Goal: Obtain resource: Download file/media

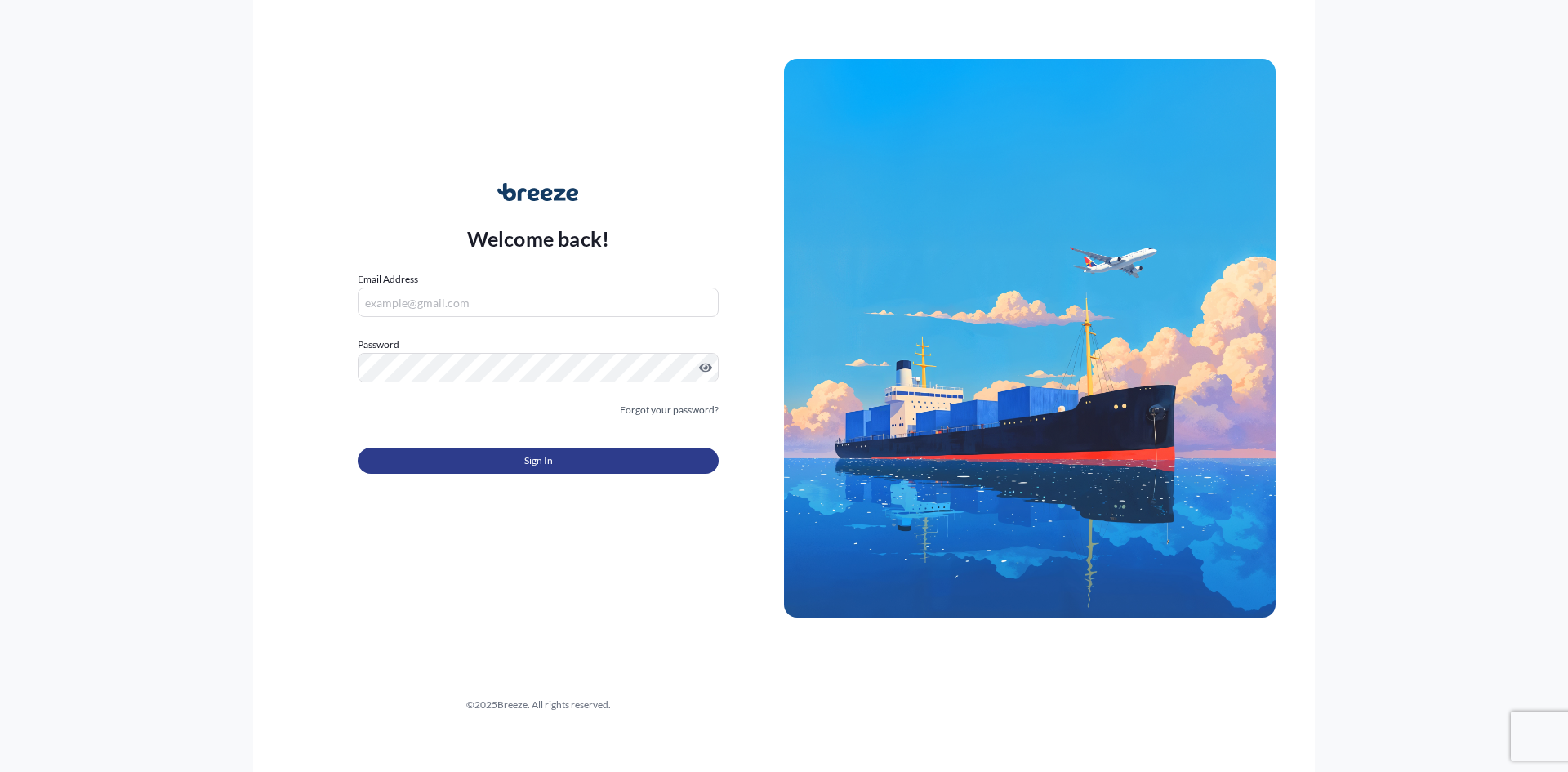
type input "[EMAIL_ADDRESS][DOMAIN_NAME]"
click at [566, 450] on button "Sign In" at bounding box center [538, 460] width 361 height 27
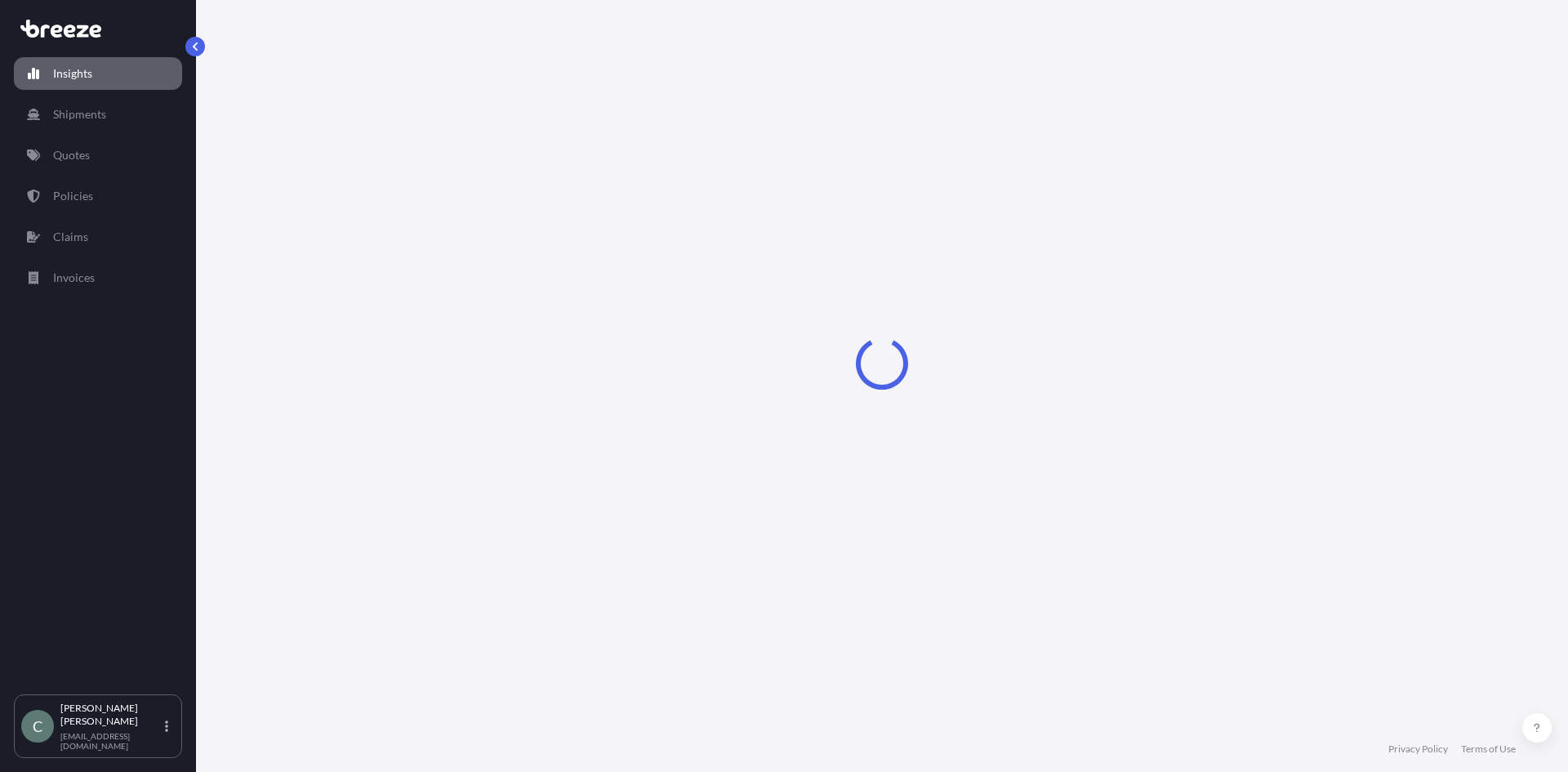
select select "2025"
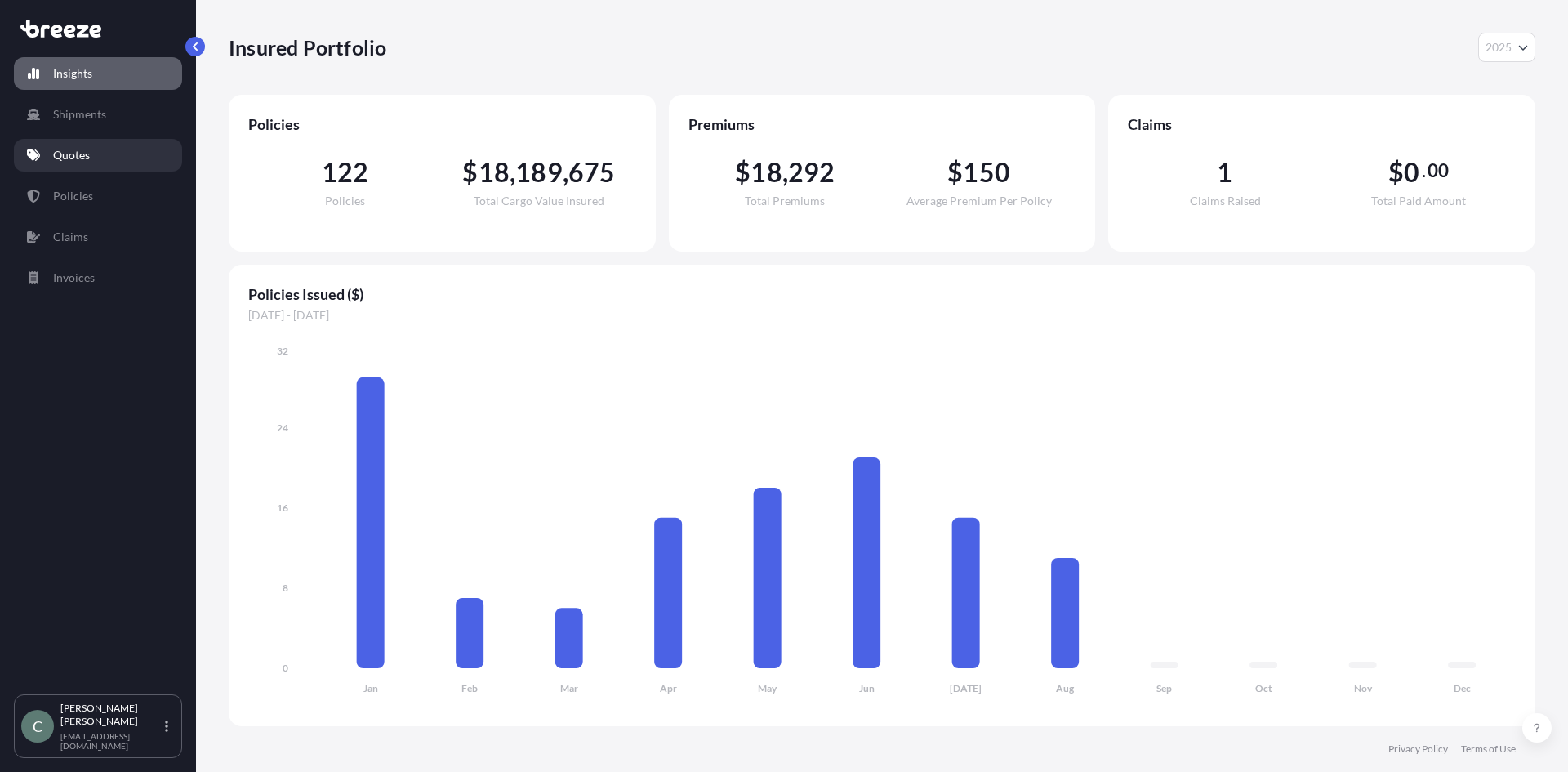
click at [90, 156] on p "Quotes" at bounding box center [71, 154] width 36 height 17
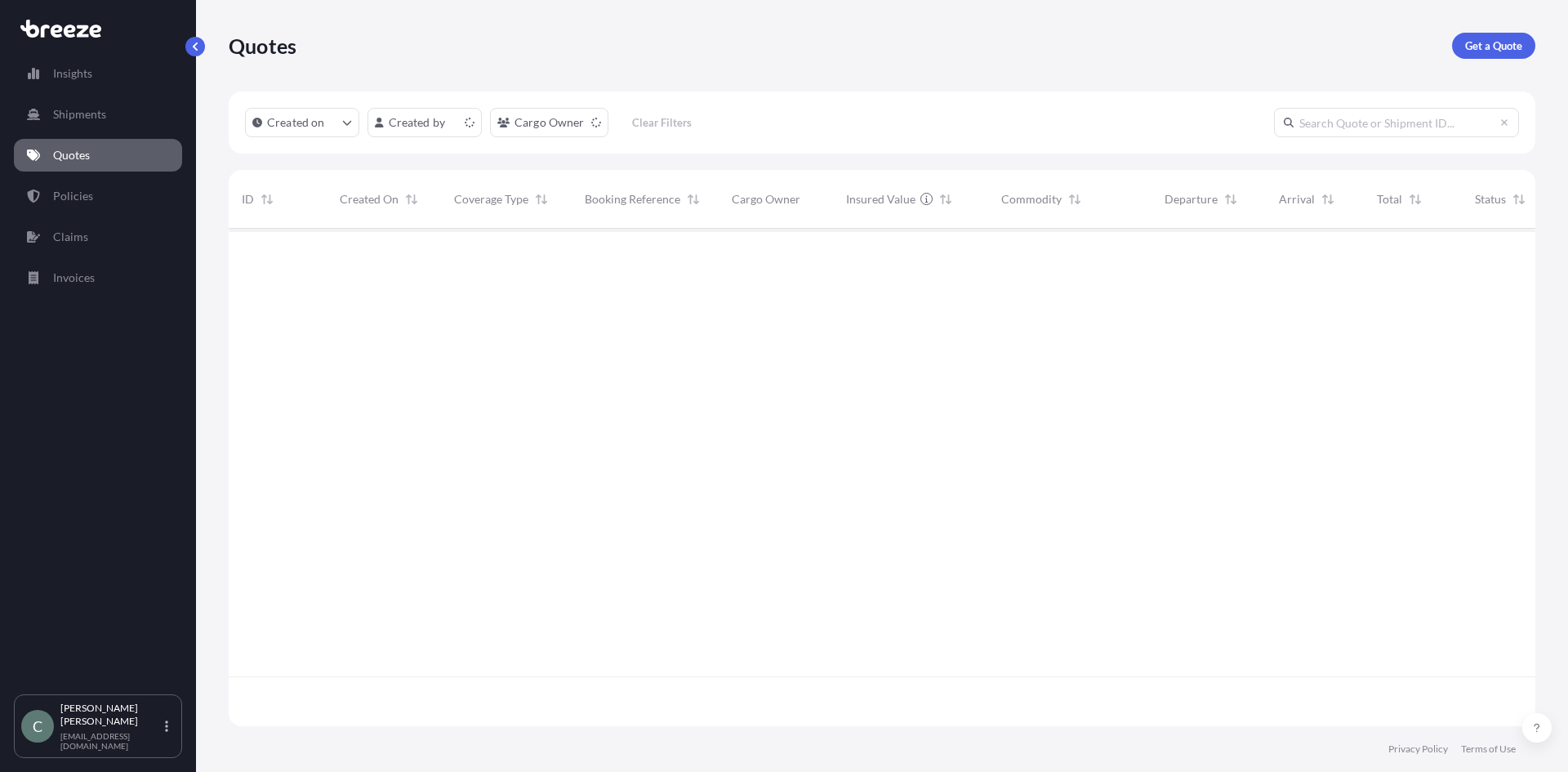
scroll to position [494, 1295]
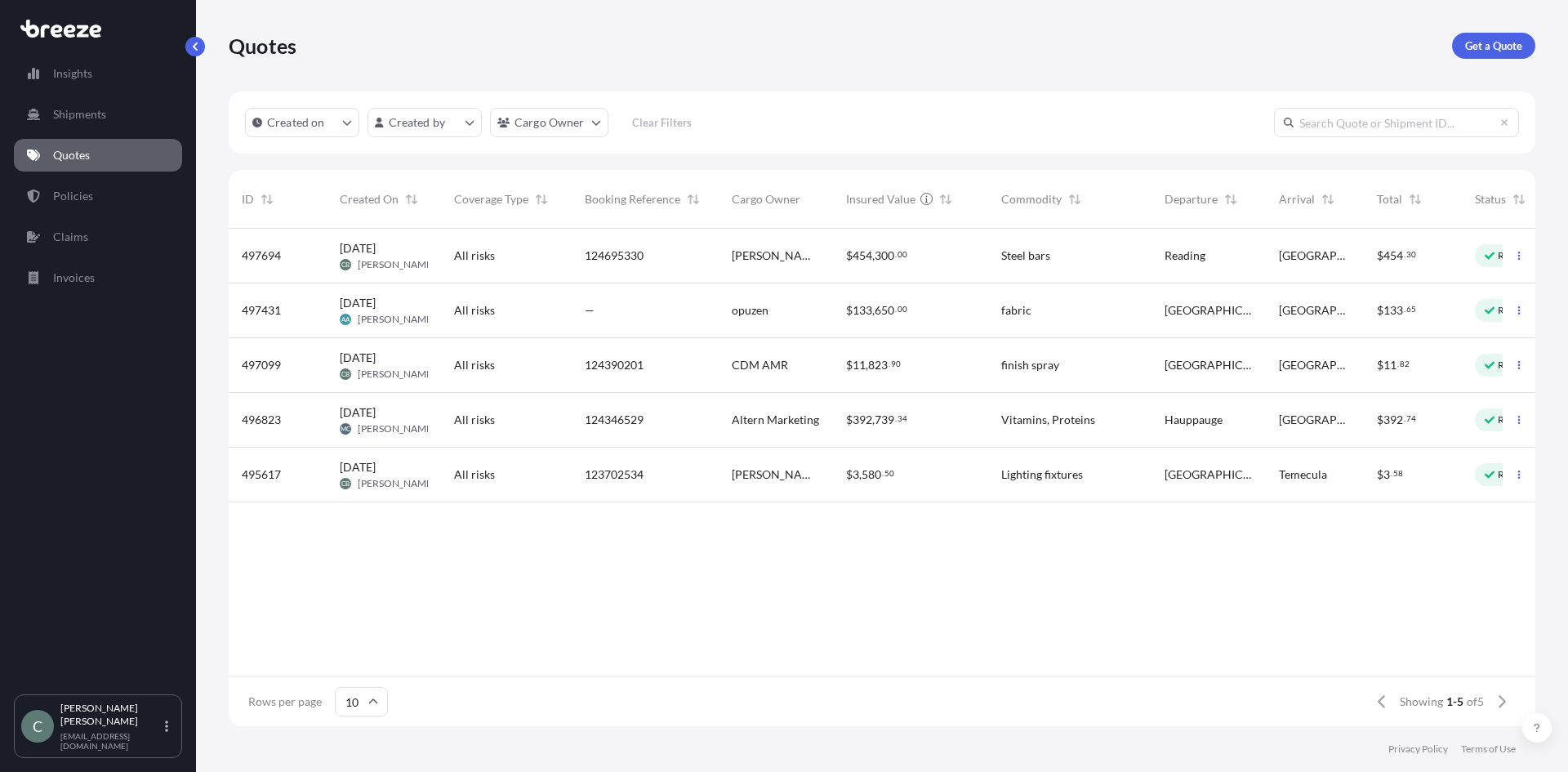
click at [1107, 261] on div "Steel bars" at bounding box center [1070, 256] width 138 height 17
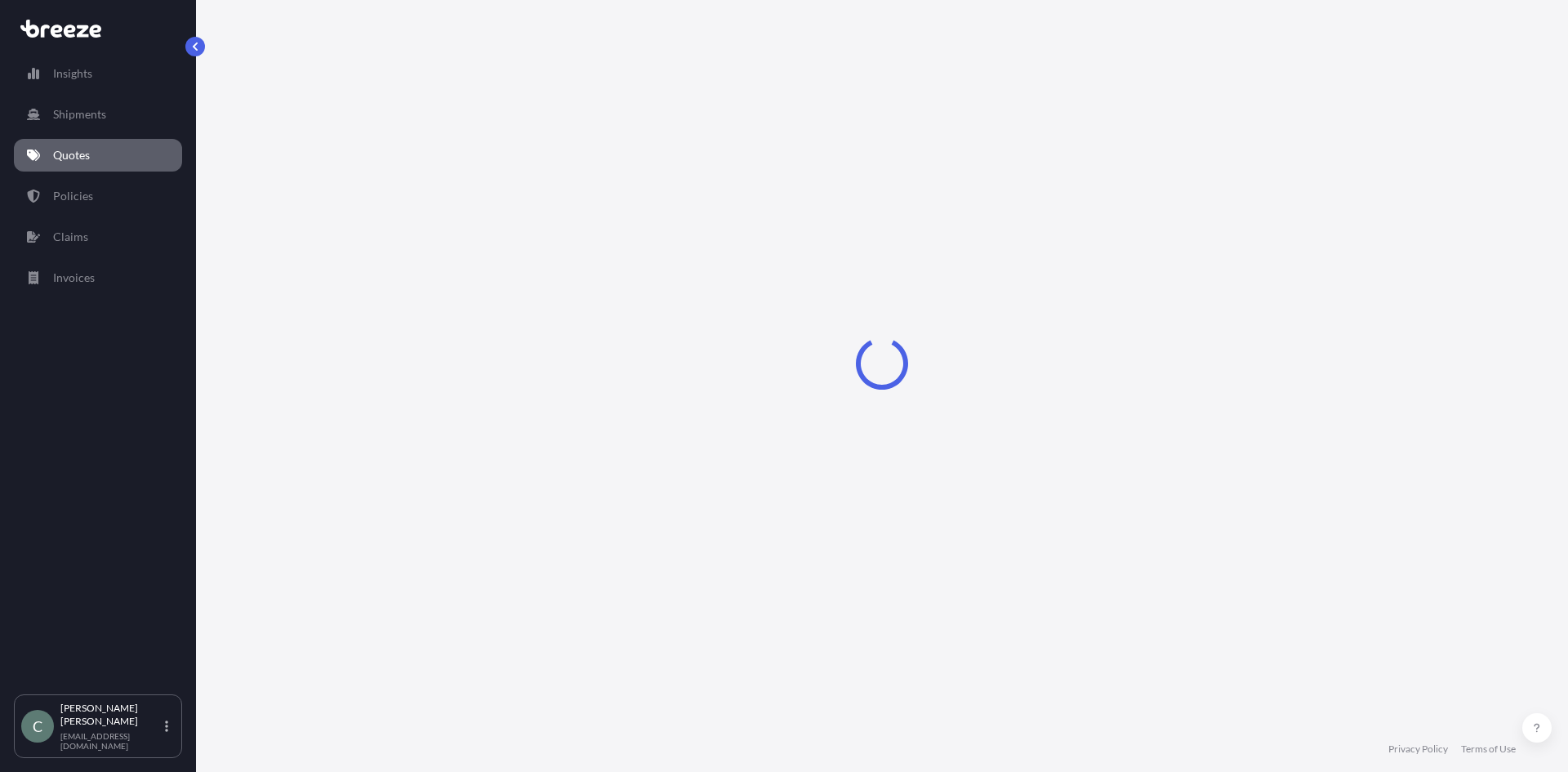
select select "Road"
select select "2"
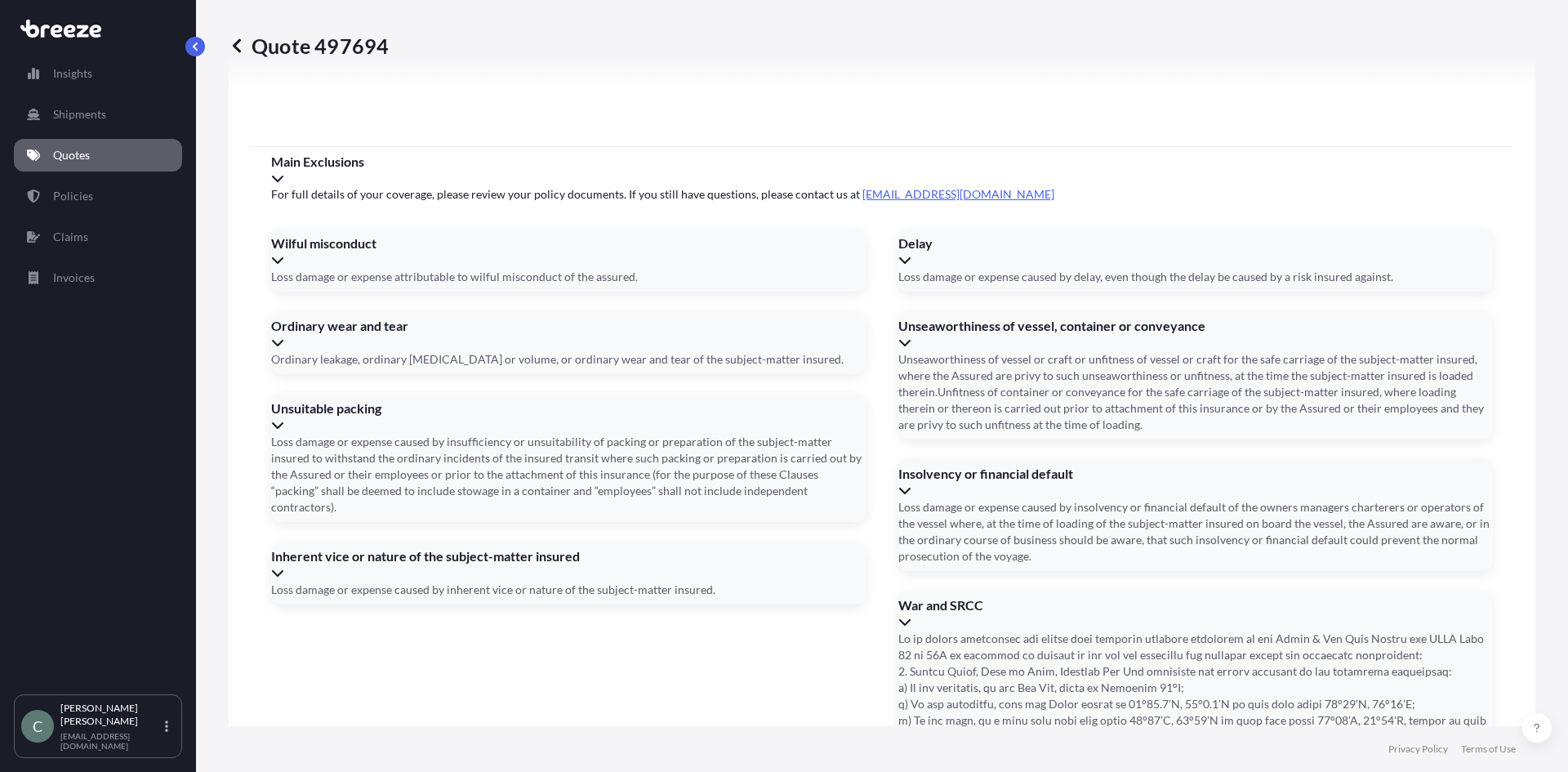
scroll to position [2080, 0]
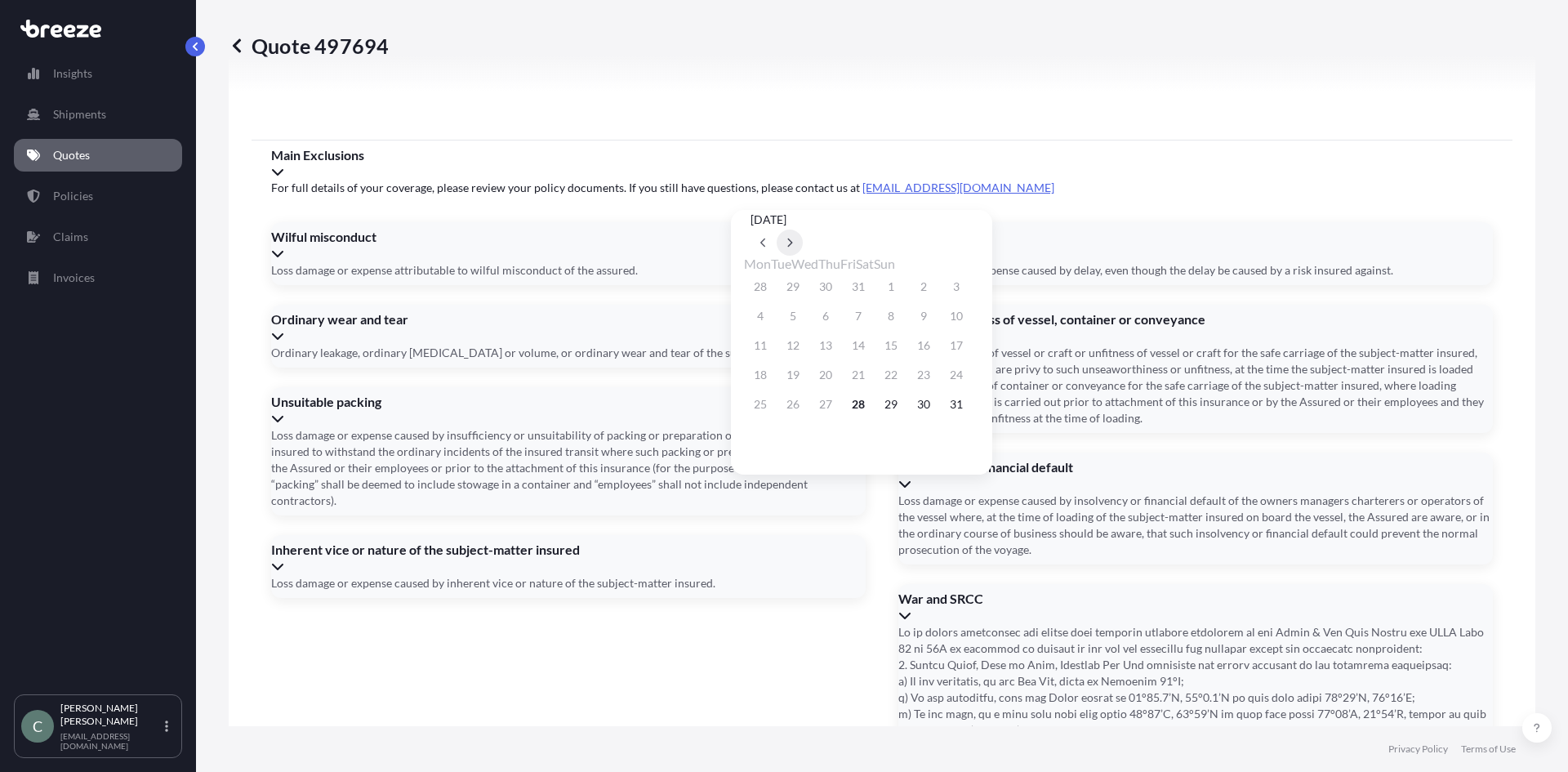
click at [803, 229] on button at bounding box center [790, 242] width 27 height 27
click at [970, 410] on button "5" at bounding box center [956, 404] width 27 height 27
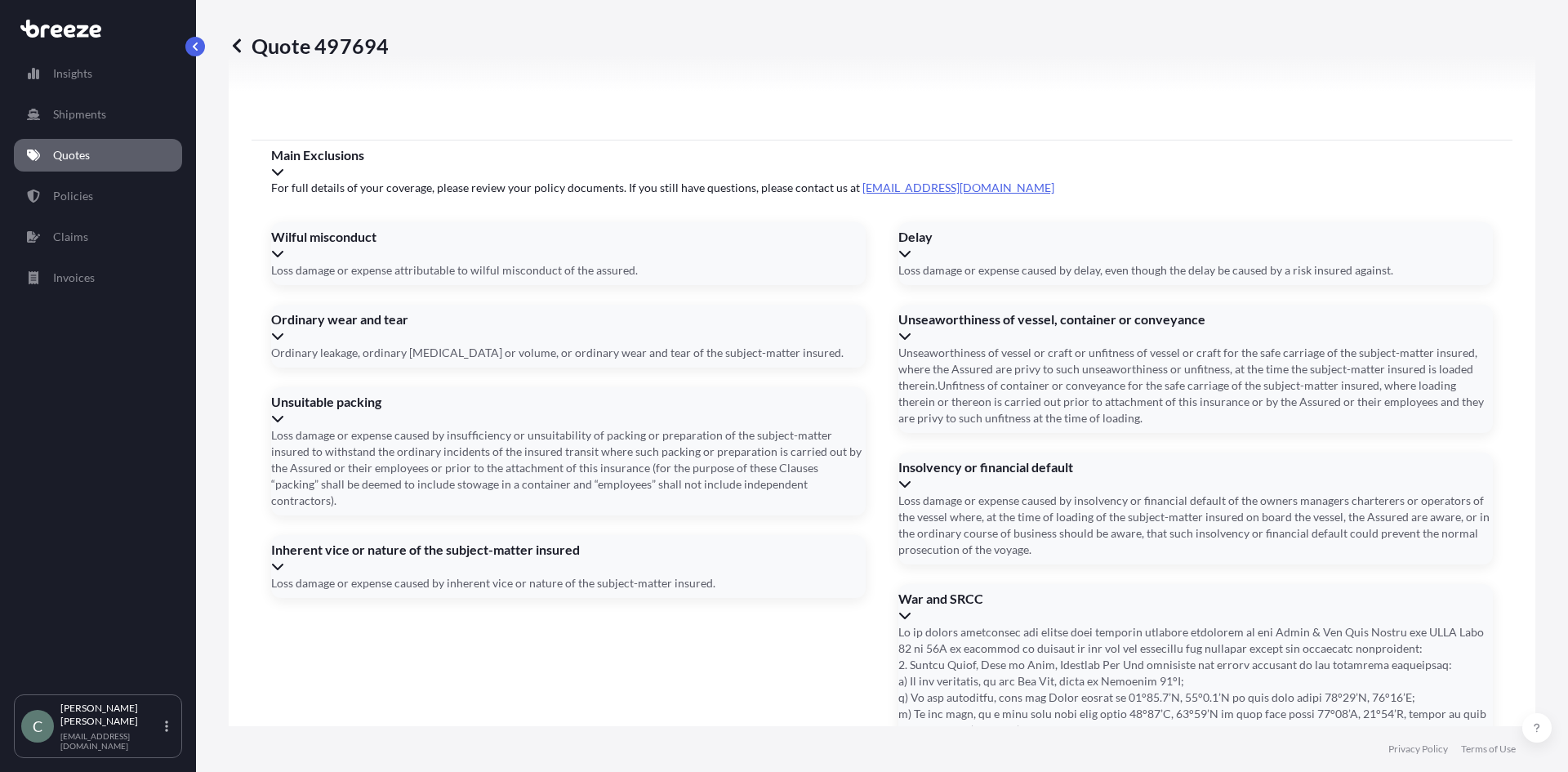
type input "[DATE]"
paste input "FT1"
type input "FT1"
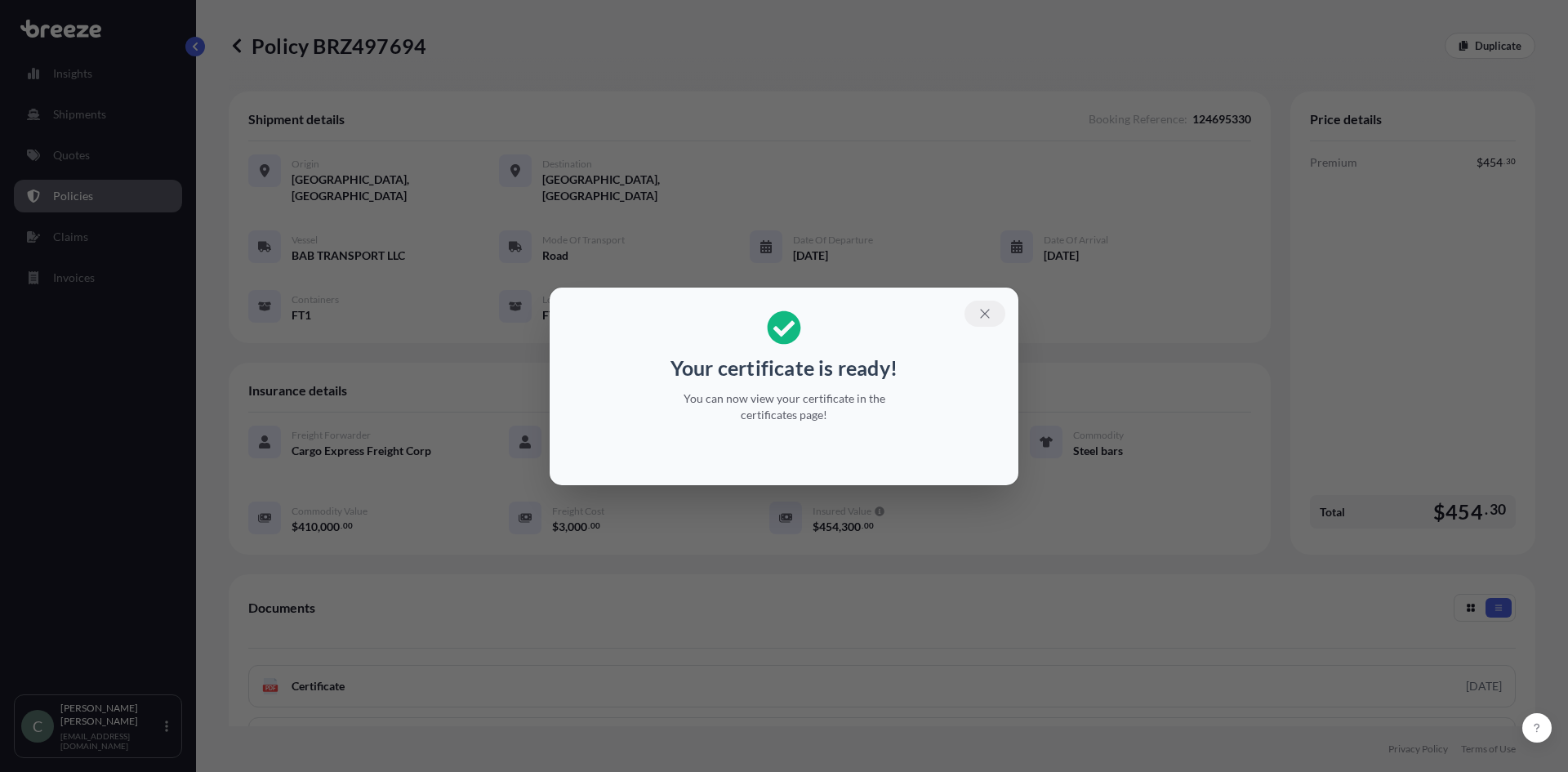
click at [980, 309] on icon "button" at bounding box center [985, 313] width 15 height 15
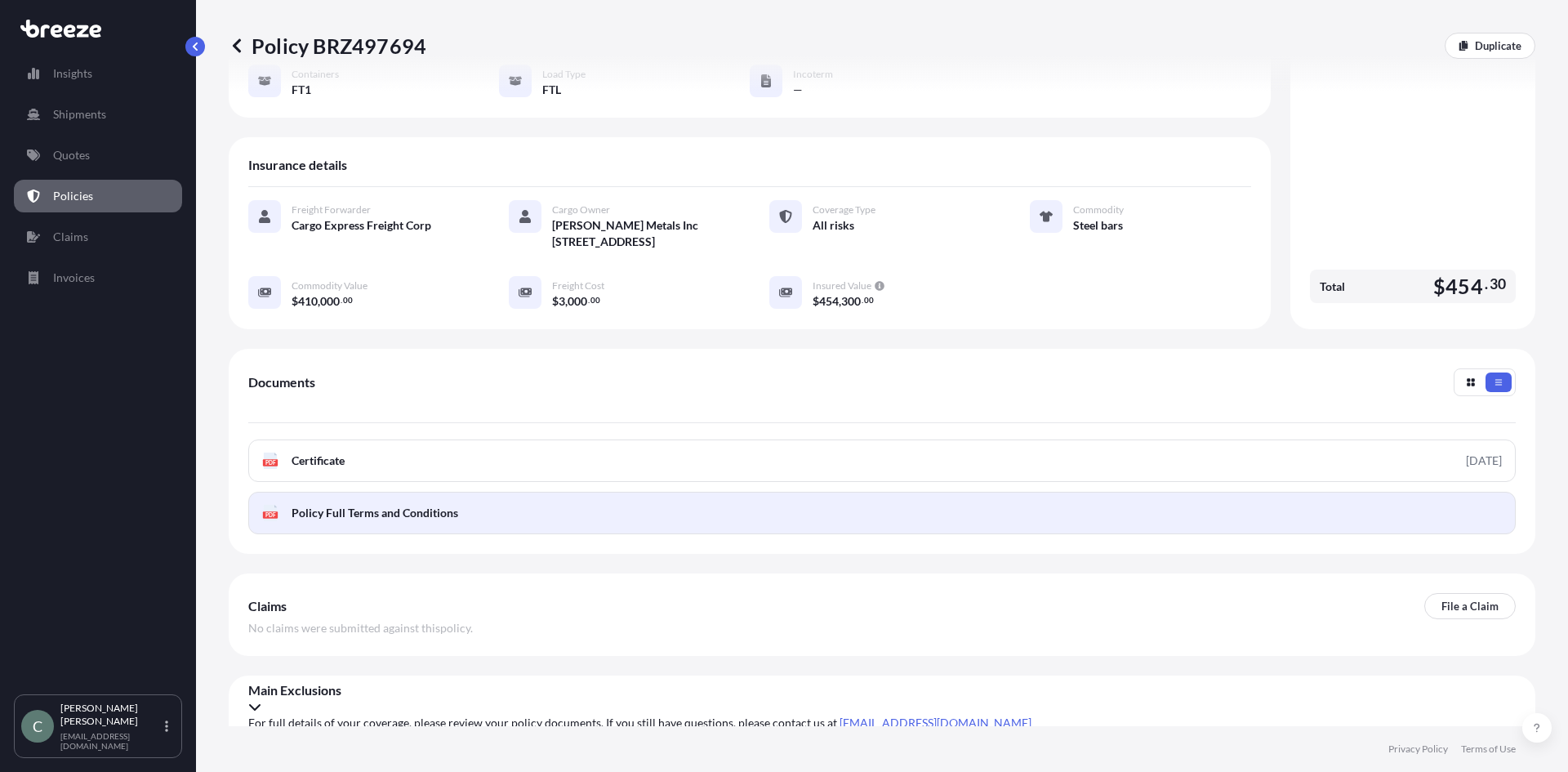
scroll to position [227, 0]
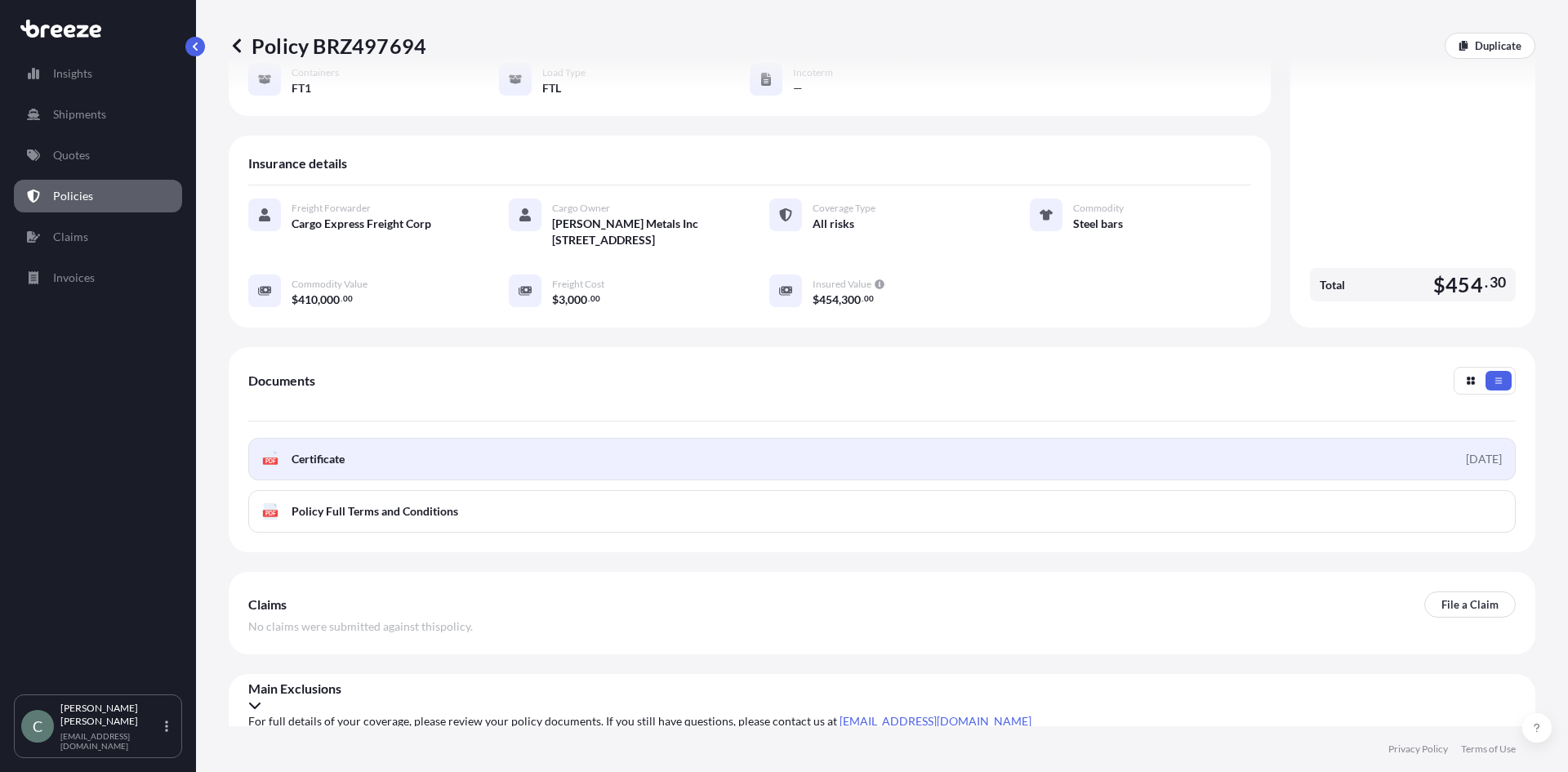
click at [327, 463] on span "Certificate" at bounding box center [318, 458] width 53 height 17
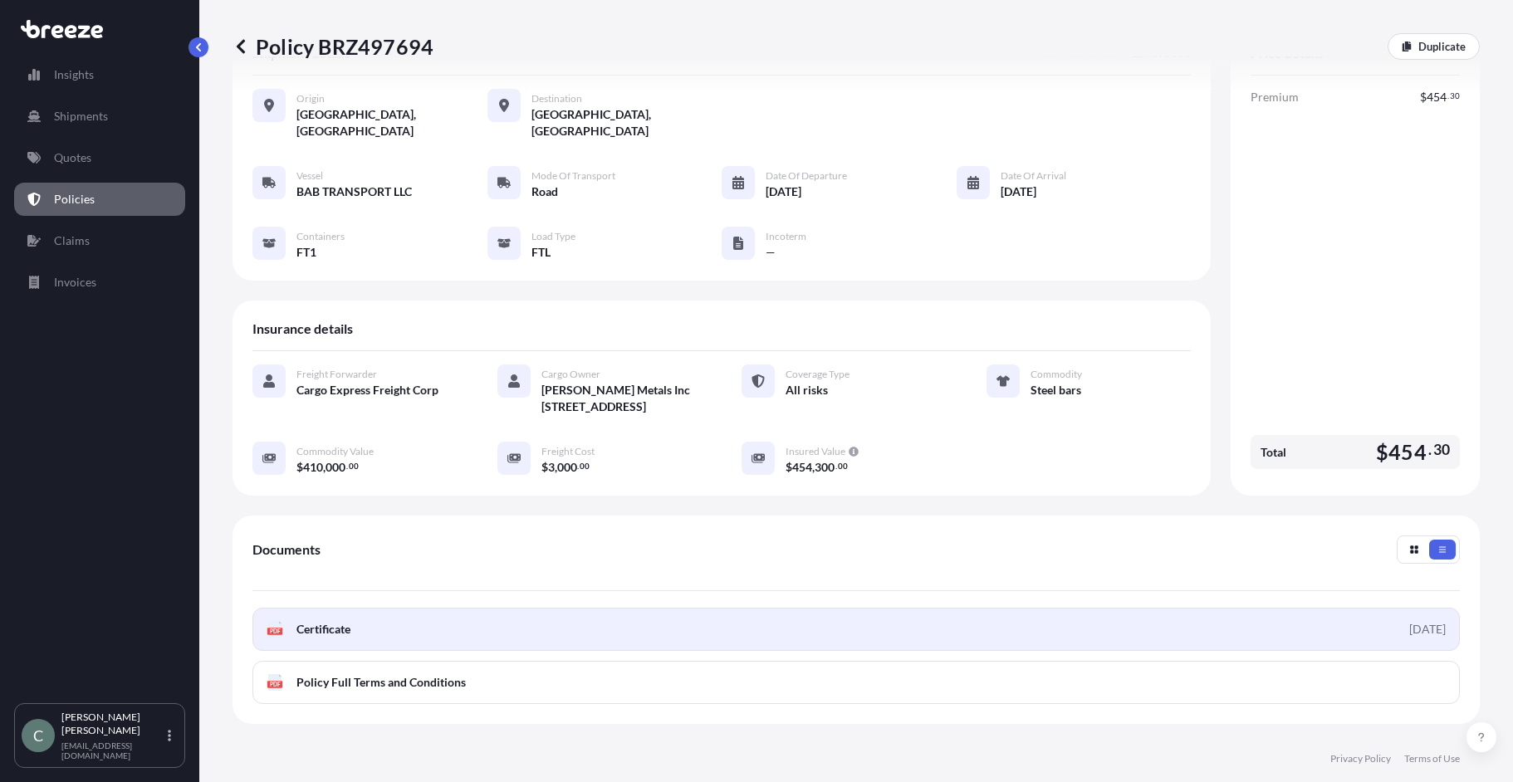
scroll to position [67, 0]
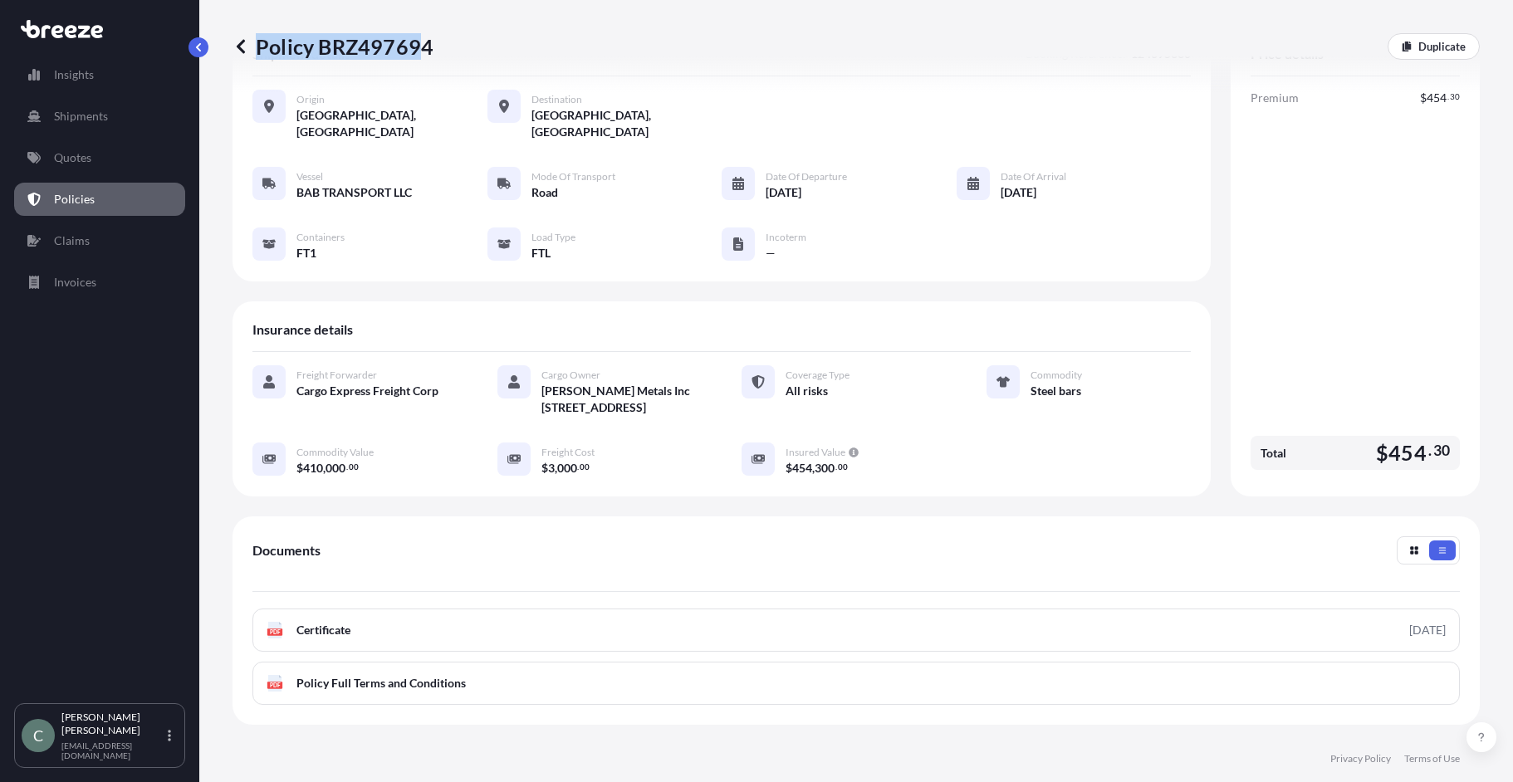
drag, startPoint x: 439, startPoint y: 45, endPoint x: 422, endPoint y: 37, distance: 19.3
click at [422, 37] on div "Policy BRZ497694 Duplicate" at bounding box center [856, 46] width 1247 height 27
click at [423, 42] on p "Policy BRZ497694" at bounding box center [333, 46] width 201 height 27
click at [438, 47] on div "Policy BRZ497694 Duplicate" at bounding box center [856, 46] width 1247 height 27
drag, startPoint x: 437, startPoint y: 47, endPoint x: 370, endPoint y: 46, distance: 67.3
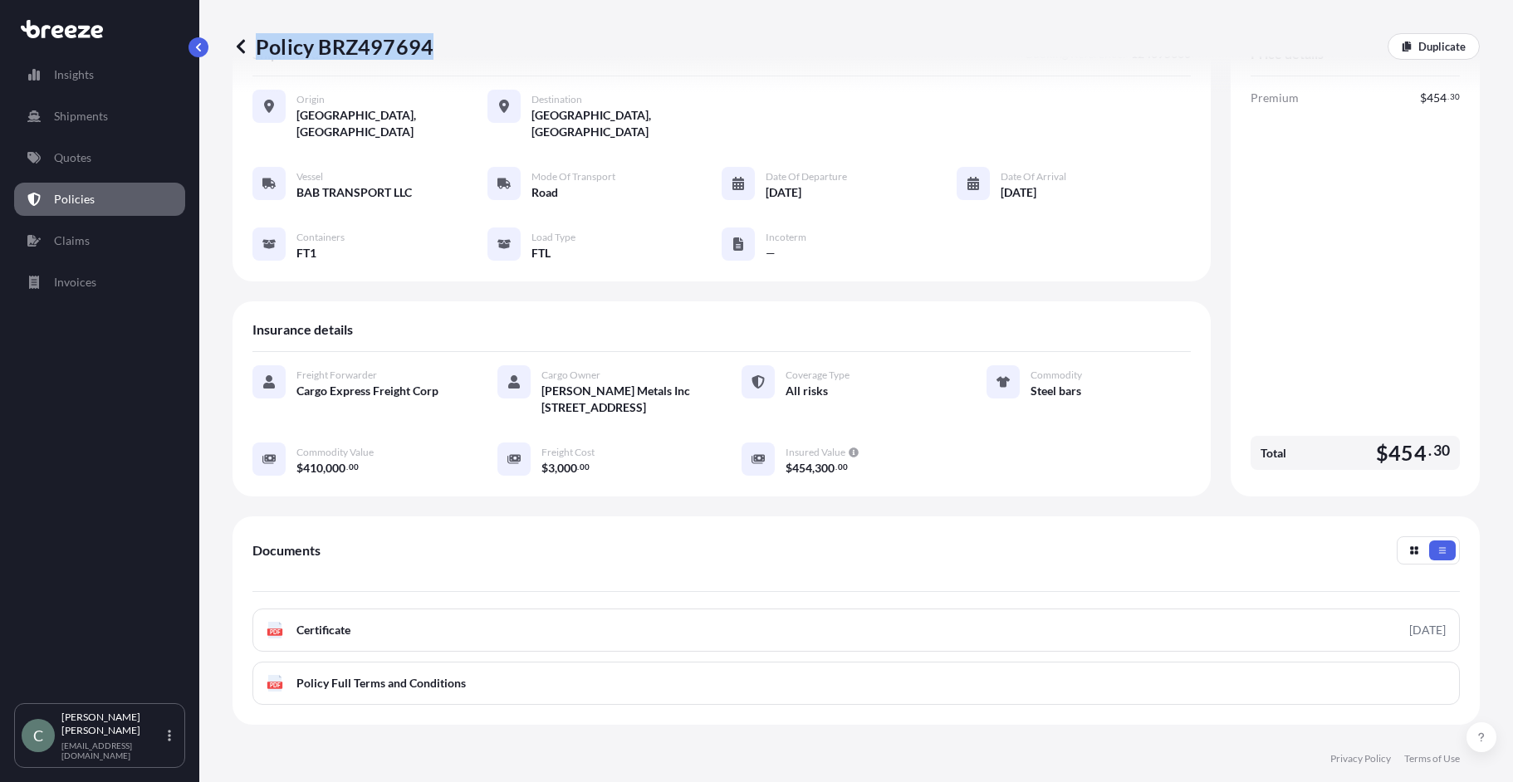
click at [370, 46] on div "Policy BRZ497694 Duplicate" at bounding box center [856, 46] width 1247 height 27
drag, startPoint x: 387, startPoint y: 47, endPoint x: 397, endPoint y: 47, distance: 10.0
click at [388, 47] on p "Policy BRZ497694" at bounding box center [333, 46] width 201 height 27
click at [487, 54] on div "Policy BRZ497694 Duplicate" at bounding box center [856, 46] width 1247 height 27
drag, startPoint x: 315, startPoint y: 46, endPoint x: 430, endPoint y: 49, distance: 115.5
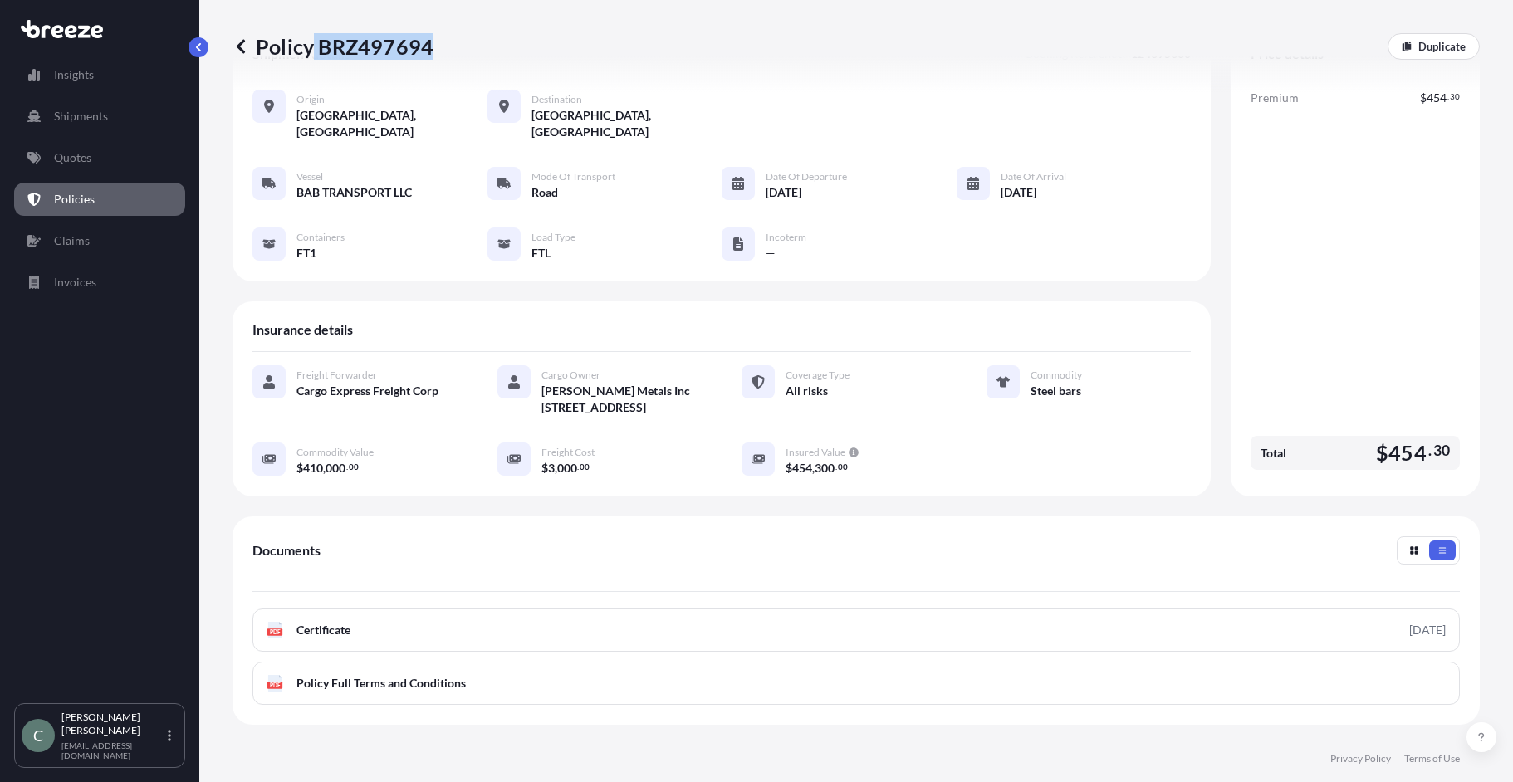
click at [430, 49] on p "Policy BRZ497694" at bounding box center [333, 46] width 201 height 27
copy p "BRZ497694"
